Goal: Task Accomplishment & Management: Manage account settings

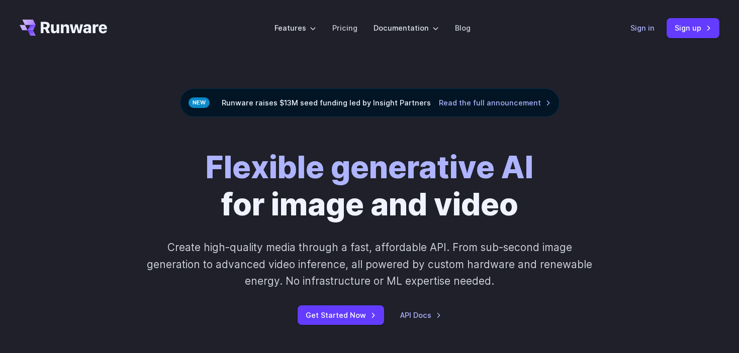
click at [645, 30] on link "Sign in" at bounding box center [642, 28] width 24 height 12
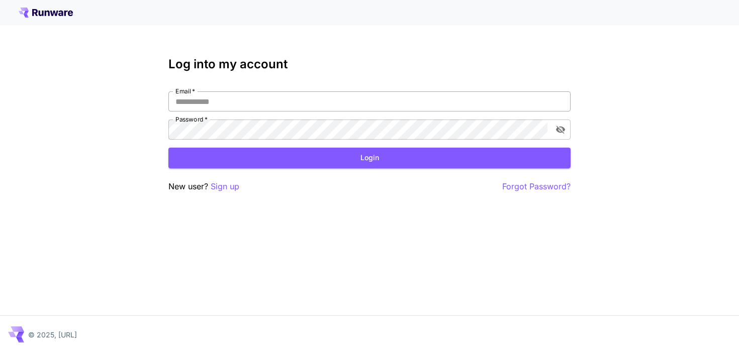
click at [263, 97] on input "Email   *" at bounding box center [369, 101] width 402 height 20
type input "**********"
click at [281, 153] on button "Login" at bounding box center [369, 158] width 402 height 21
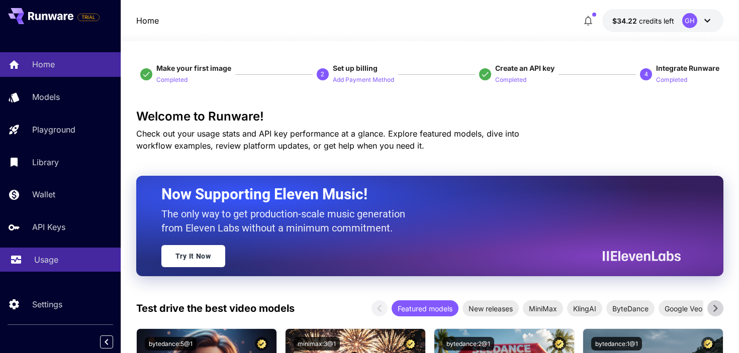
click at [63, 254] on link "Usage" at bounding box center [60, 260] width 121 height 25
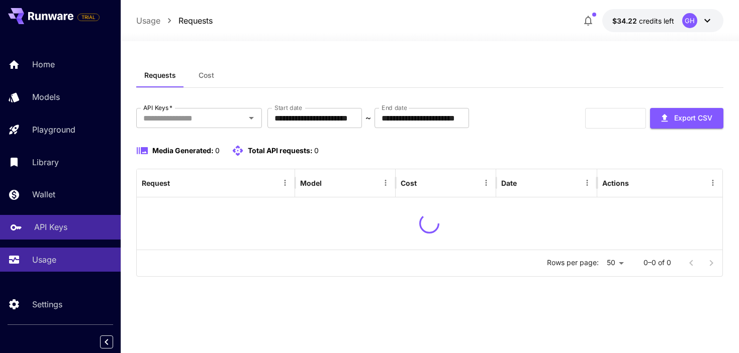
click at [56, 231] on p "API Keys" at bounding box center [50, 227] width 33 height 12
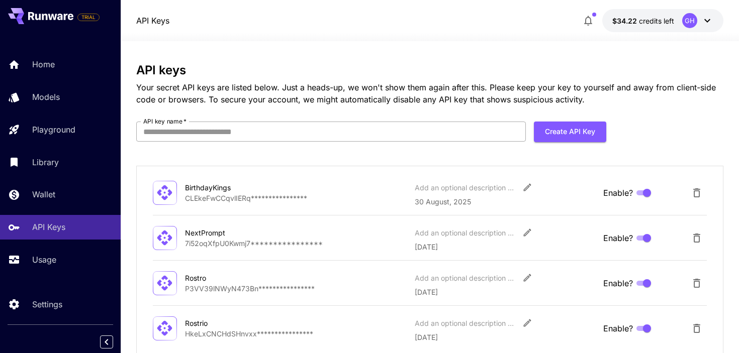
scroll to position [61, 0]
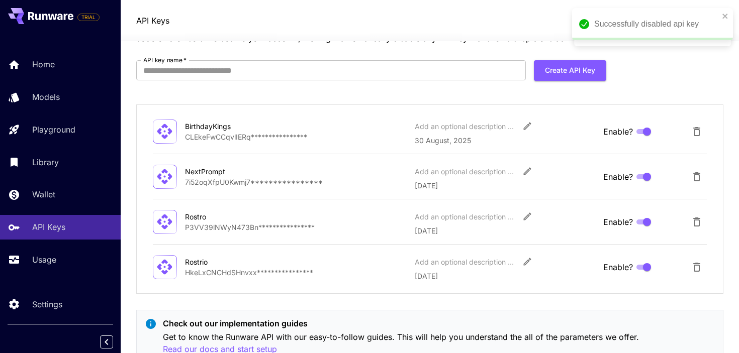
click at [259, 134] on p "**********" at bounding box center [296, 137] width 222 height 11
click at [519, 125] on button "Edit" at bounding box center [527, 126] width 18 height 18
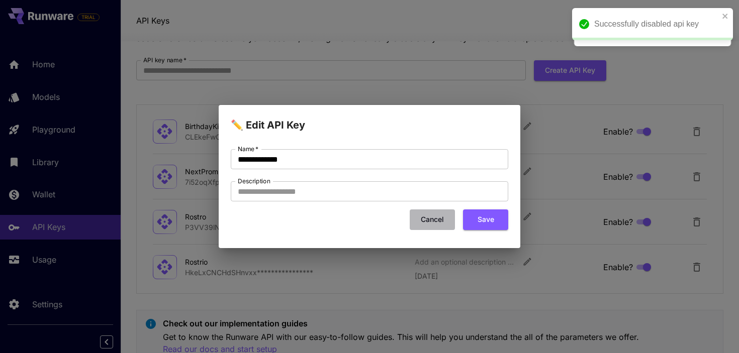
click at [435, 222] on button "Cancel" at bounding box center [432, 220] width 45 height 21
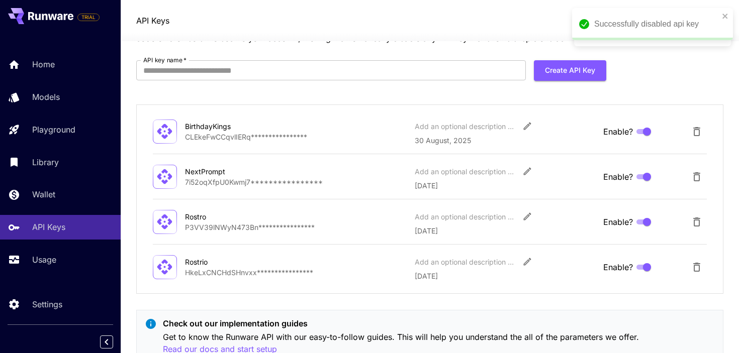
click at [697, 135] on icon "Delete API Key" at bounding box center [696, 131] width 7 height 9
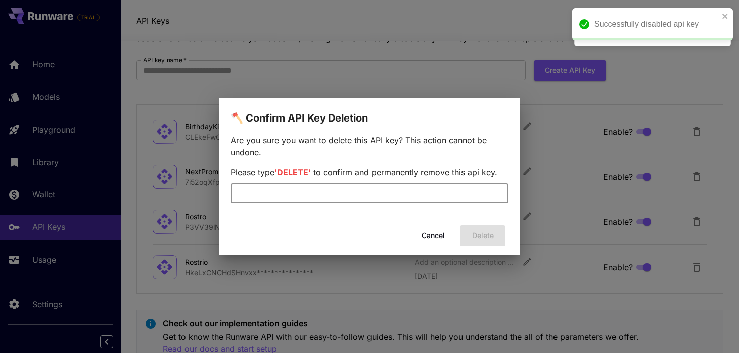
click at [388, 190] on input "text" at bounding box center [369, 193] width 277 height 20
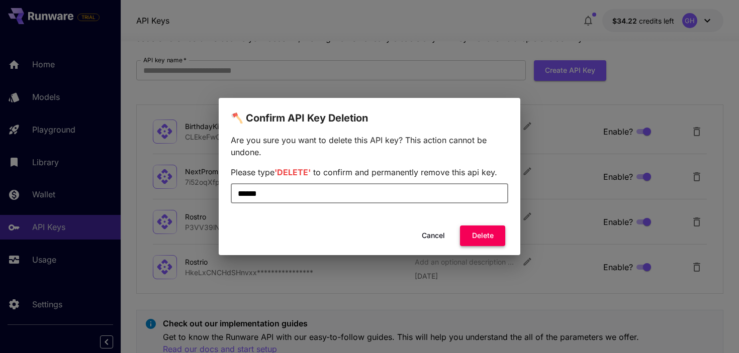
type input "******"
click at [475, 240] on button "Delete" at bounding box center [482, 236] width 45 height 21
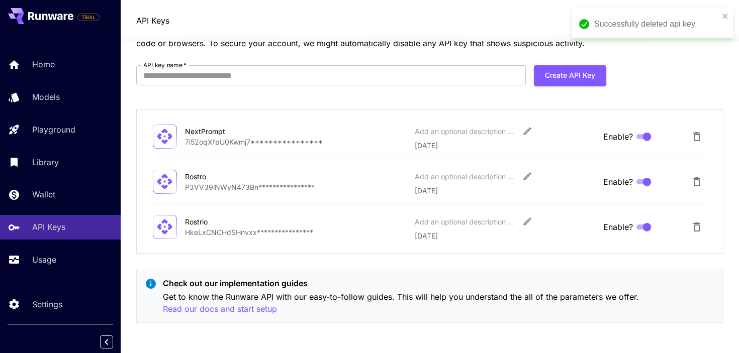
scroll to position [0, 0]
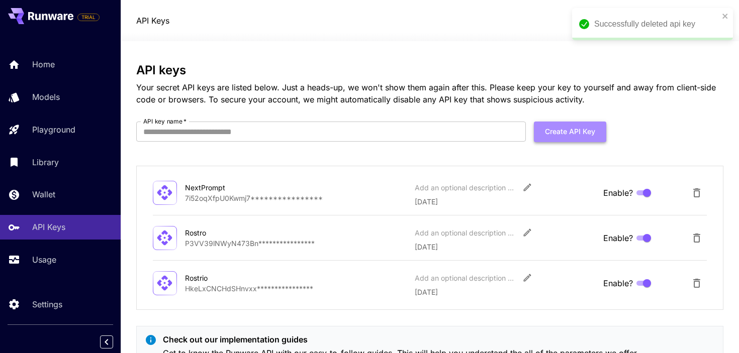
click at [557, 136] on button "Create API Key" at bounding box center [570, 132] width 72 height 21
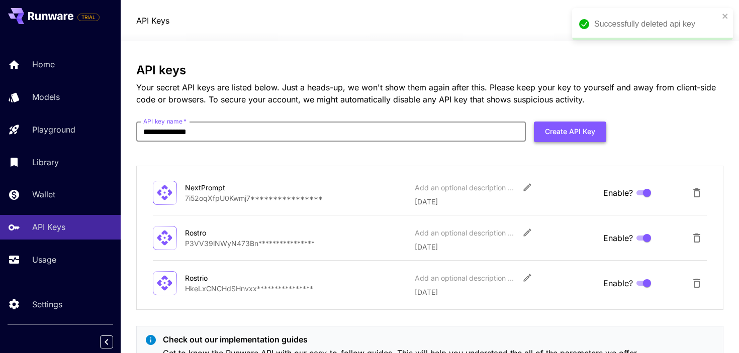
type input "**********"
click at [604, 132] on button "Create API Key" at bounding box center [570, 132] width 72 height 21
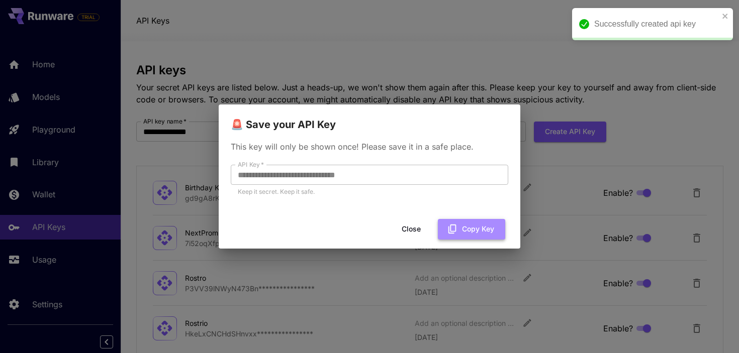
click at [456, 230] on icon "button" at bounding box center [452, 229] width 11 height 11
click at [452, 233] on icon "button" at bounding box center [452, 229] width 11 height 11
click at [451, 231] on icon "button" at bounding box center [452, 229] width 8 height 9
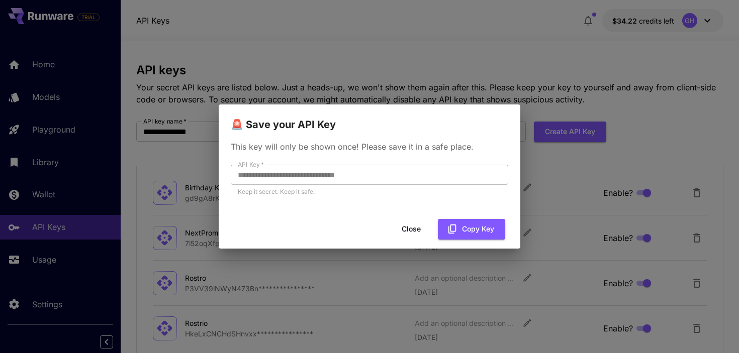
click at [420, 222] on button "Close" at bounding box center [410, 229] width 45 height 21
